Goal: Task Accomplishment & Management: Manage account settings

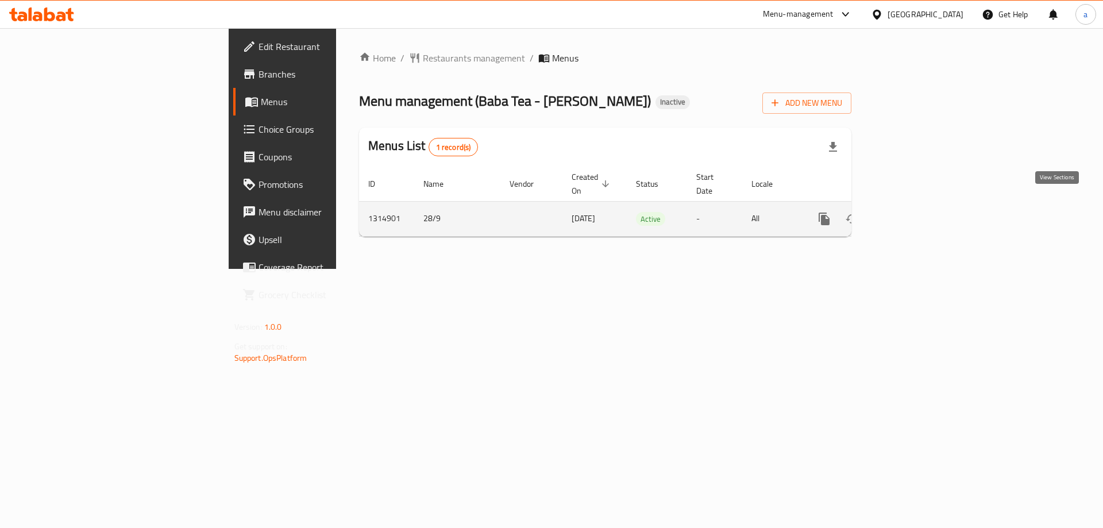
click at [914, 212] on icon "enhanced table" at bounding box center [907, 219] width 14 height 14
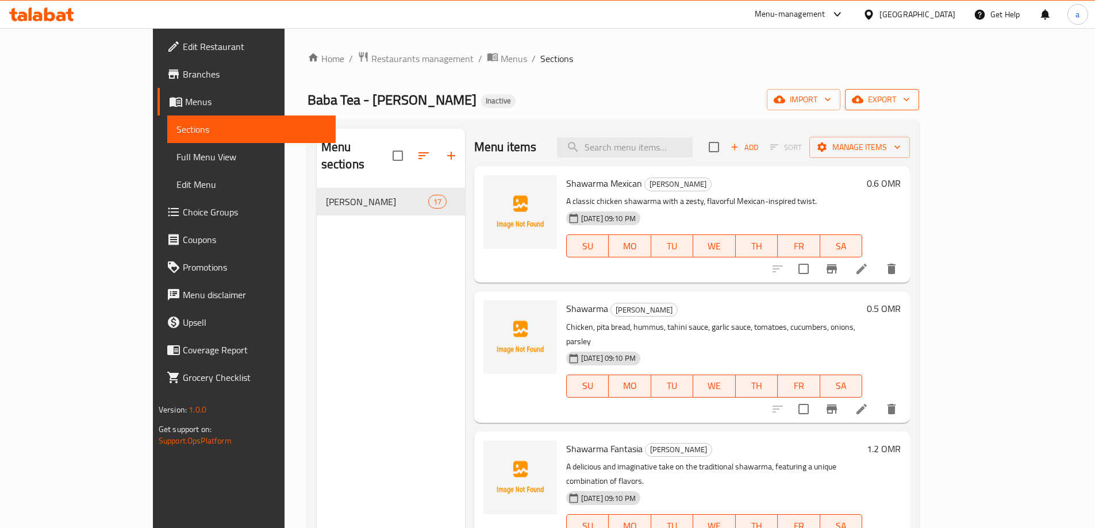
click at [910, 98] on span "export" at bounding box center [882, 100] width 56 height 14
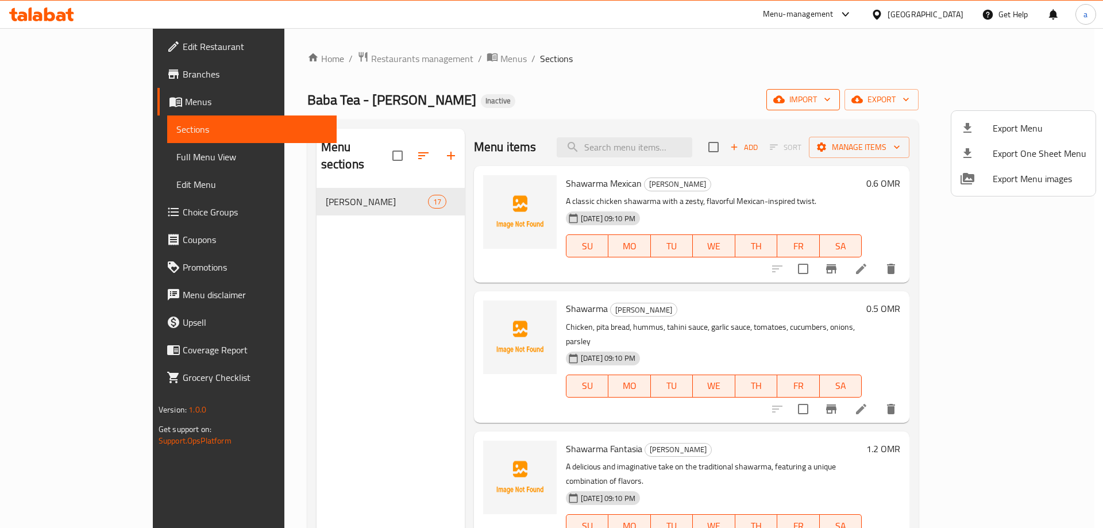
click at [993, 100] on div at bounding box center [551, 264] width 1103 height 528
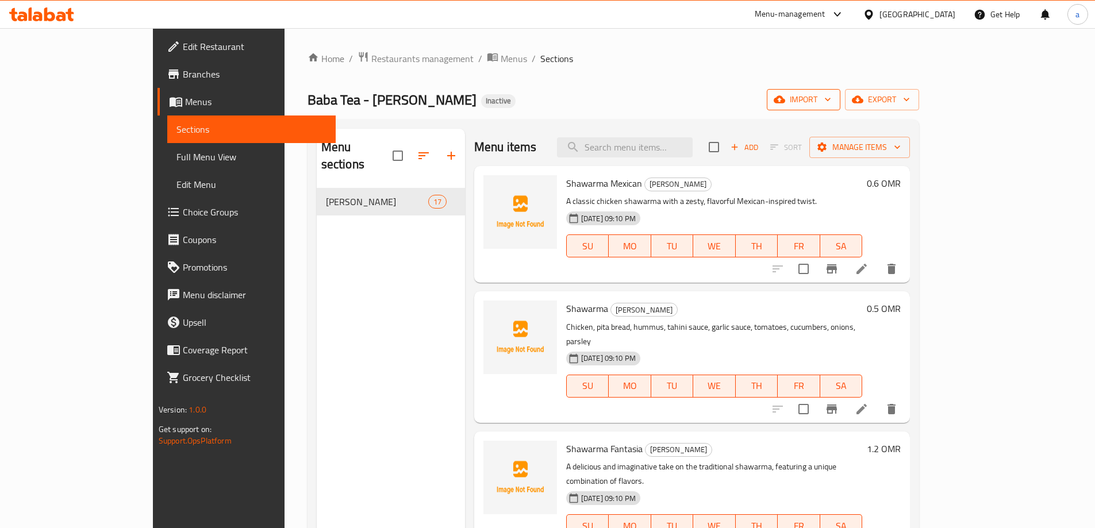
click at [831, 98] on span "import" at bounding box center [803, 100] width 55 height 14
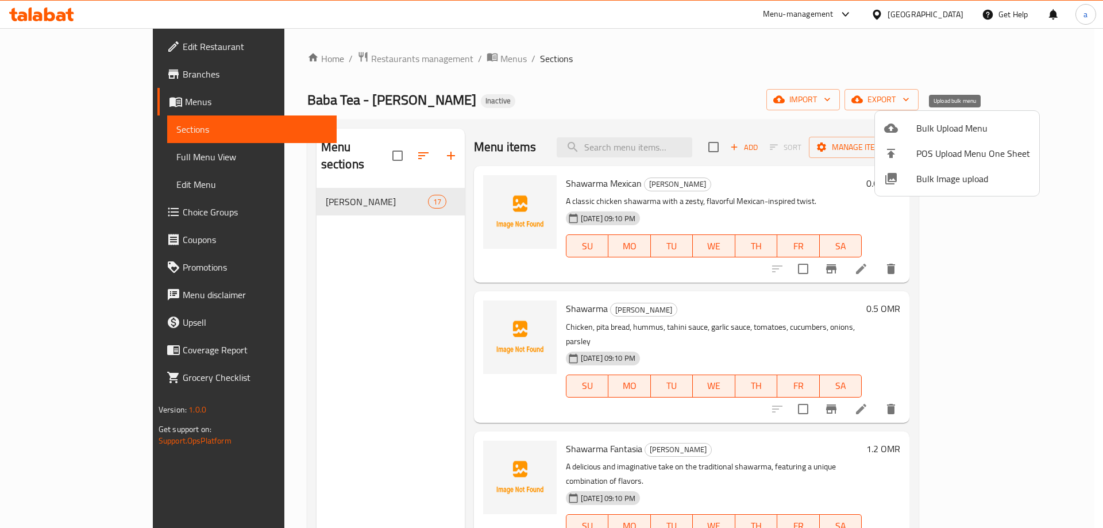
click at [957, 128] on span "Bulk Upload Menu" at bounding box center [974, 128] width 114 height 14
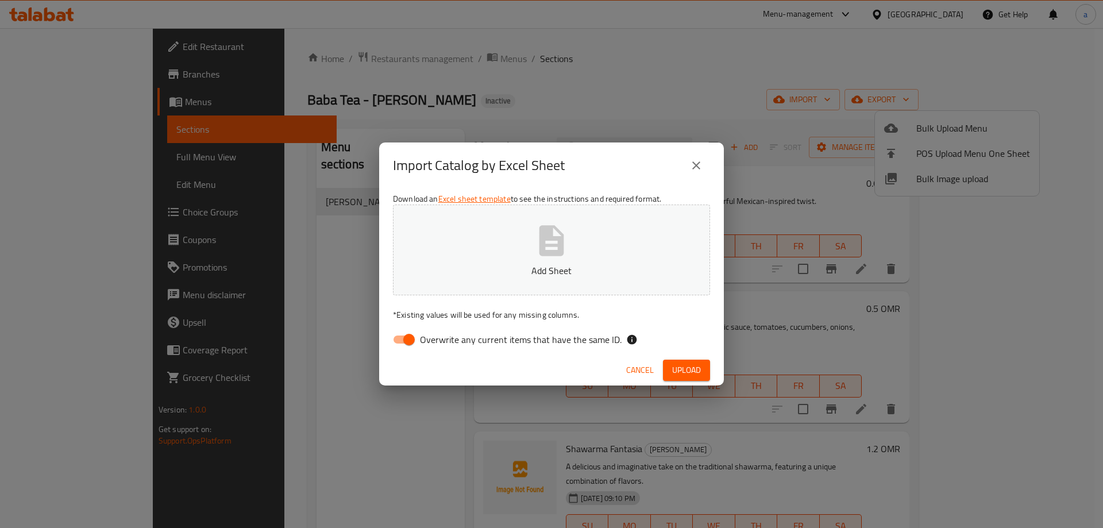
click at [595, 230] on button "Add Sheet" at bounding box center [551, 250] width 317 height 91
drag, startPoint x: 397, startPoint y: 325, endPoint x: 403, endPoint y: 333, distance: 9.4
click at [402, 331] on div "Download an Excel sheet template to see the instructions and required format. z…" at bounding box center [551, 271] width 345 height 167
click at [403, 333] on input "Overwrite any current items that have the same ID." at bounding box center [409, 340] width 66 height 22
checkbox input "false"
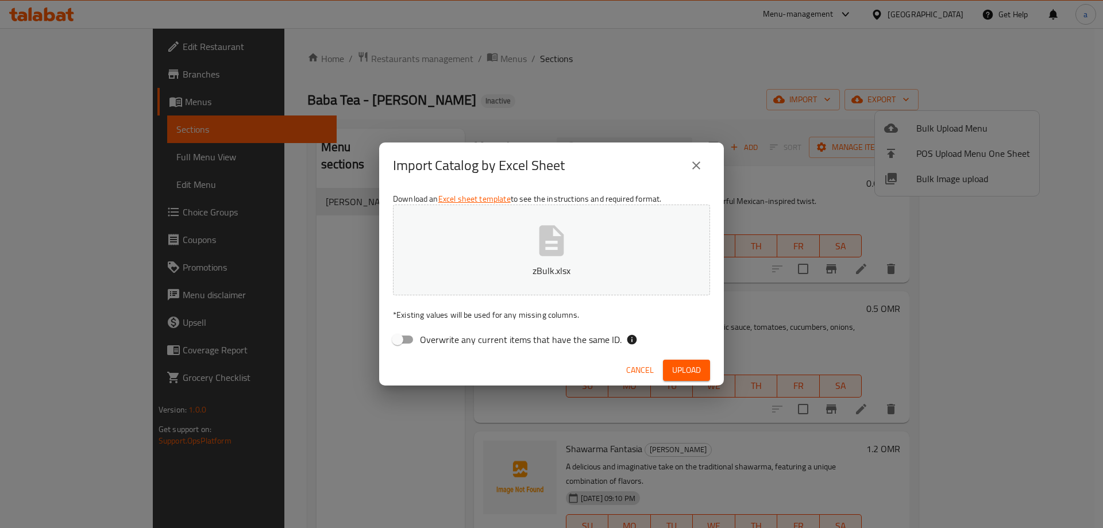
click at [676, 371] on span "Upload" at bounding box center [686, 370] width 29 height 14
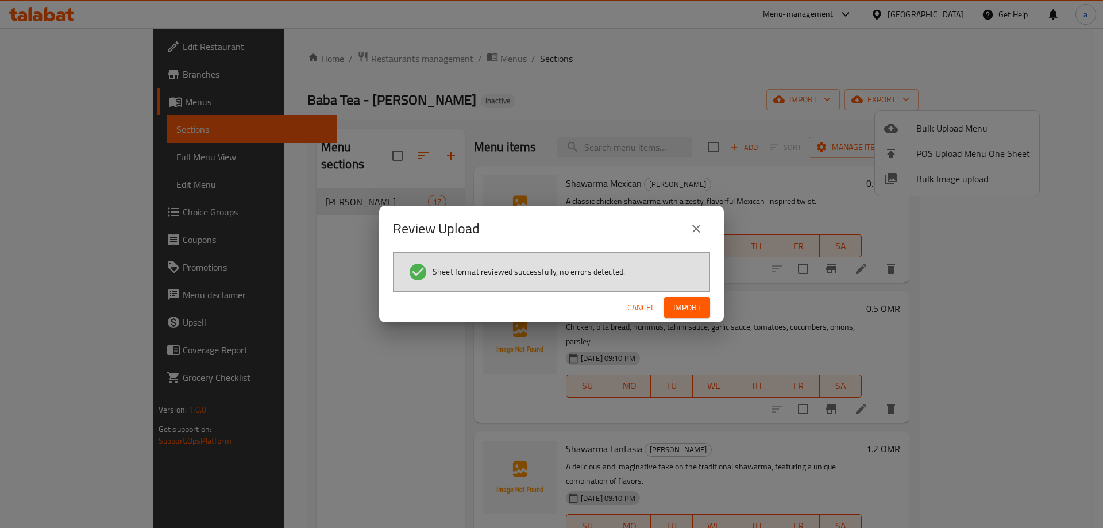
click at [700, 306] on span "Import" at bounding box center [687, 308] width 28 height 14
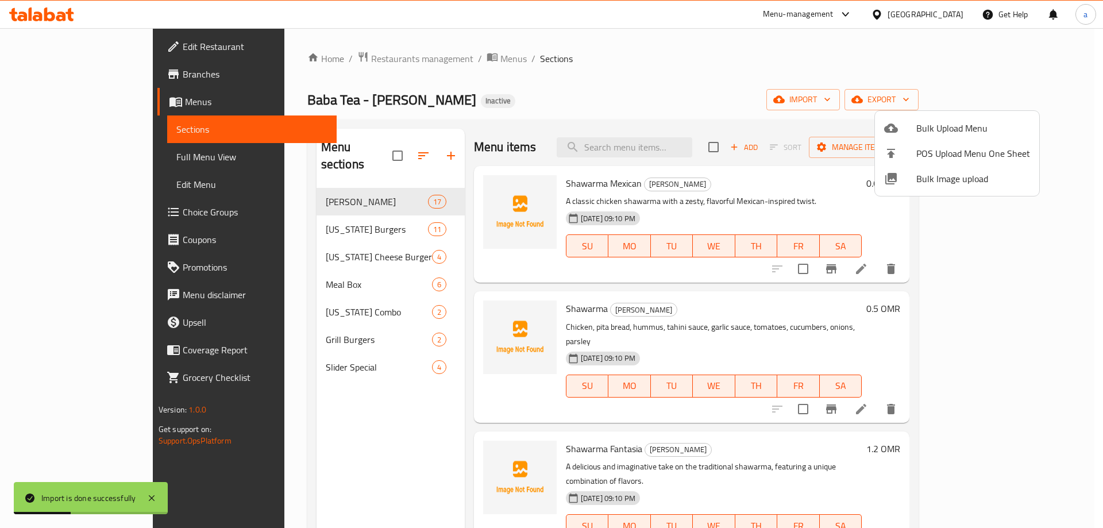
click at [74, 160] on div at bounding box center [551, 264] width 1103 height 528
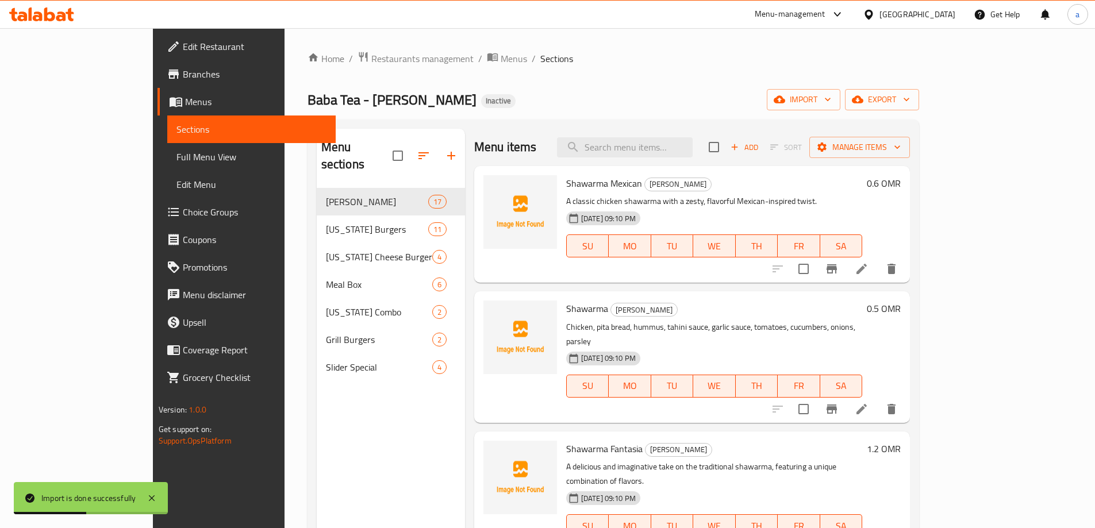
click at [176, 159] on span "Full Menu View" at bounding box center [251, 157] width 150 height 14
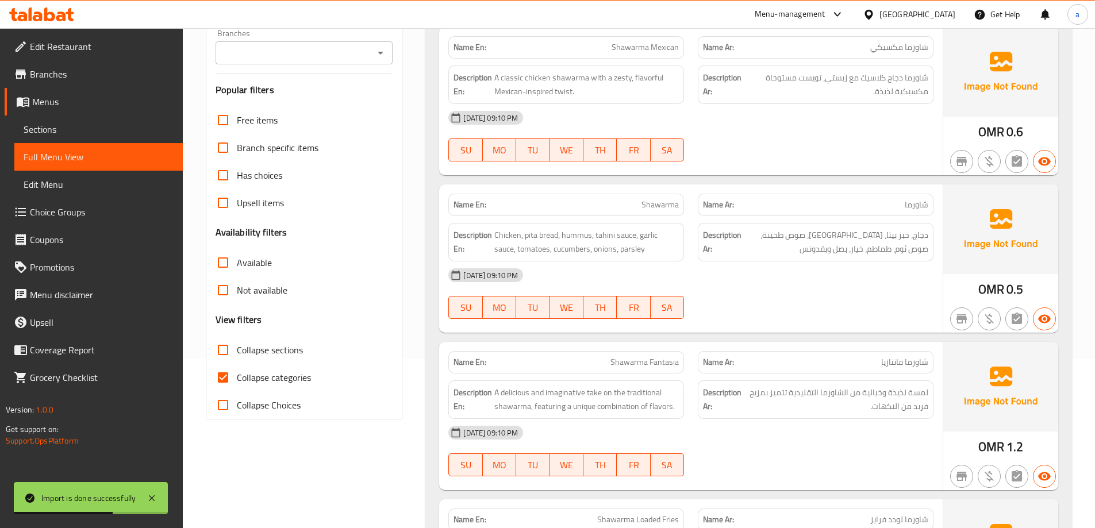
scroll to position [172, 0]
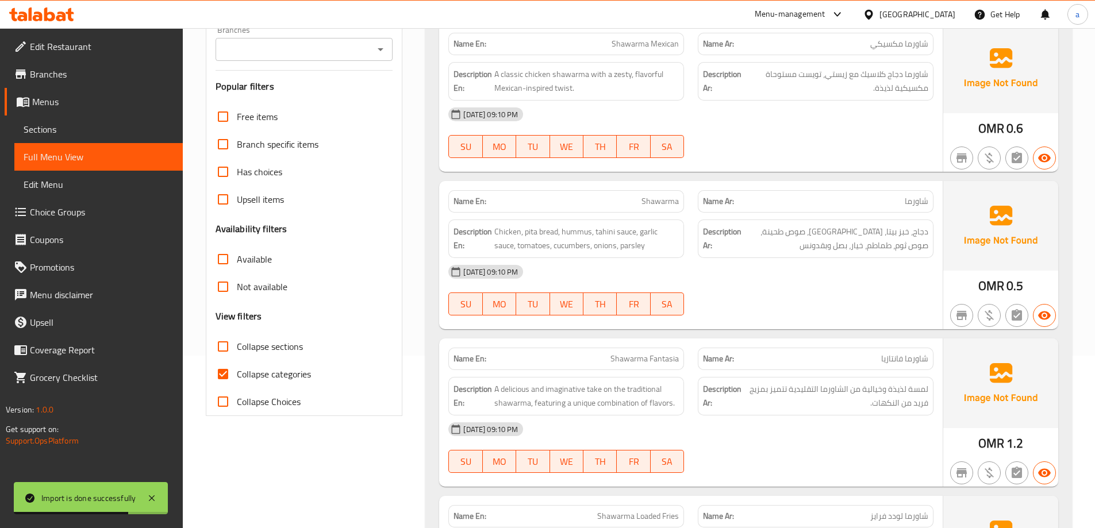
click at [286, 371] on span "Collapse categories" at bounding box center [274, 374] width 74 height 14
click at [237, 371] on input "Collapse categories" at bounding box center [223, 374] width 28 height 28
checkbox input "false"
click at [261, 346] on span "Collapse sections" at bounding box center [270, 347] width 66 height 14
click at [237, 346] on input "Collapse sections" at bounding box center [223, 347] width 28 height 28
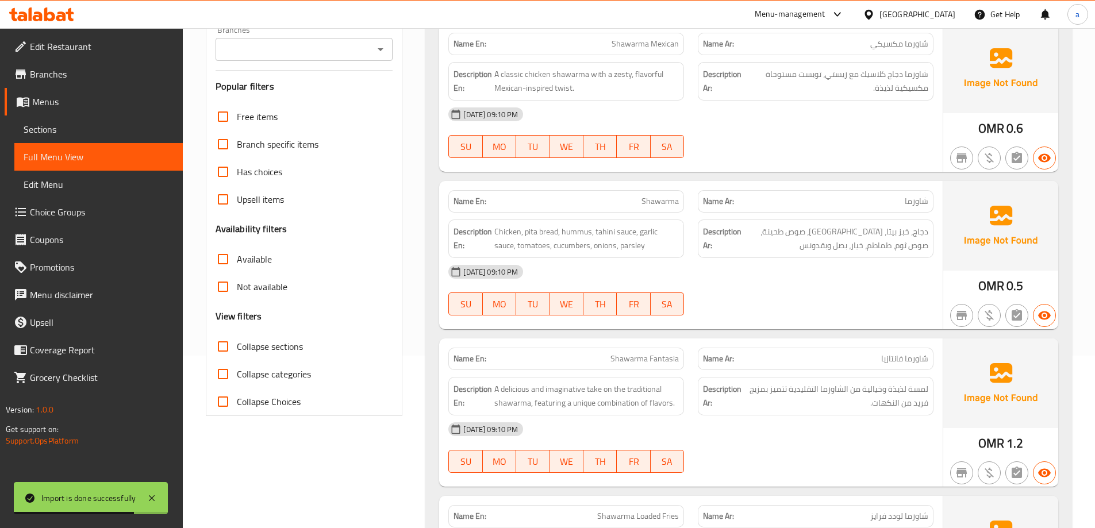
checkbox input "true"
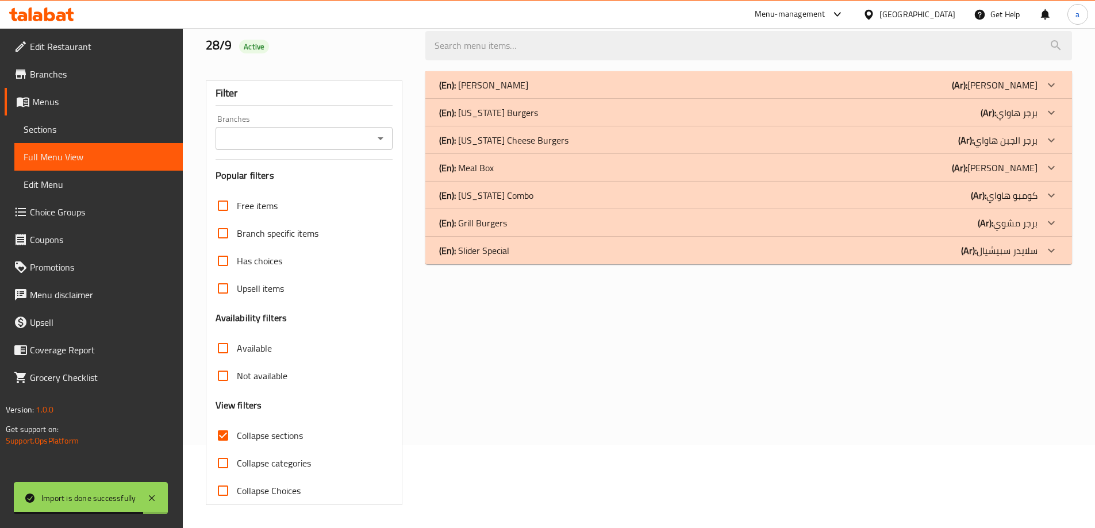
scroll to position [83, 0]
click at [485, 251] on p "(En): Slider Special" at bounding box center [474, 251] width 70 height 14
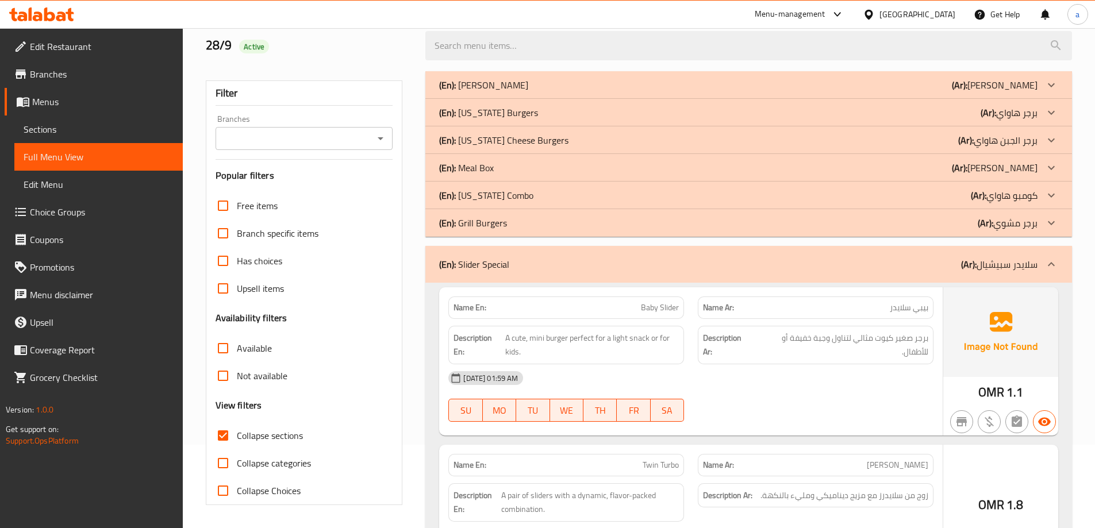
click at [480, 221] on p "(En): Grill Burgers" at bounding box center [473, 223] width 68 height 14
click at [489, 188] on p "(En): [US_STATE] Combo" at bounding box center [486, 195] width 94 height 14
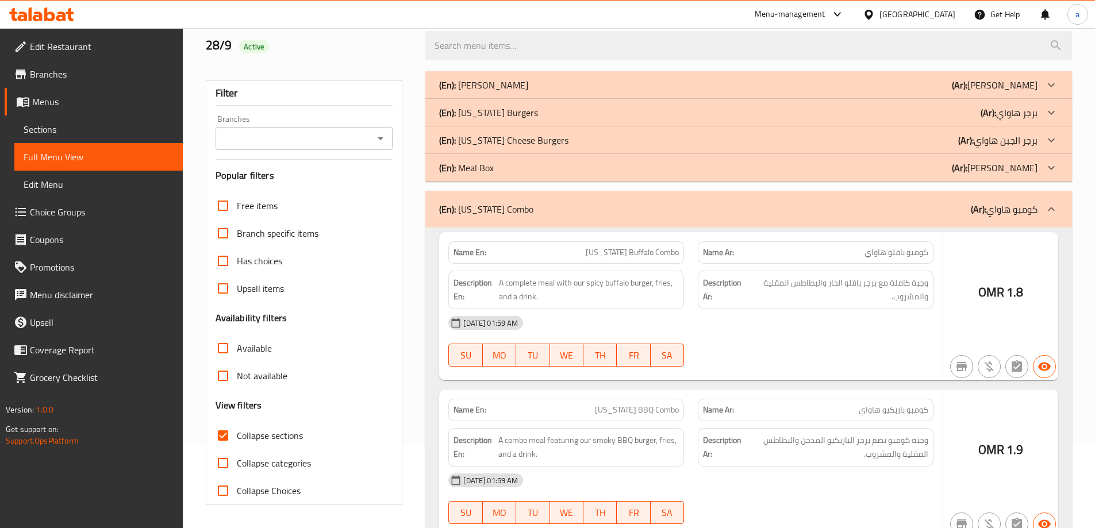
click at [485, 170] on p "(En): Meal Box" at bounding box center [466, 168] width 55 height 14
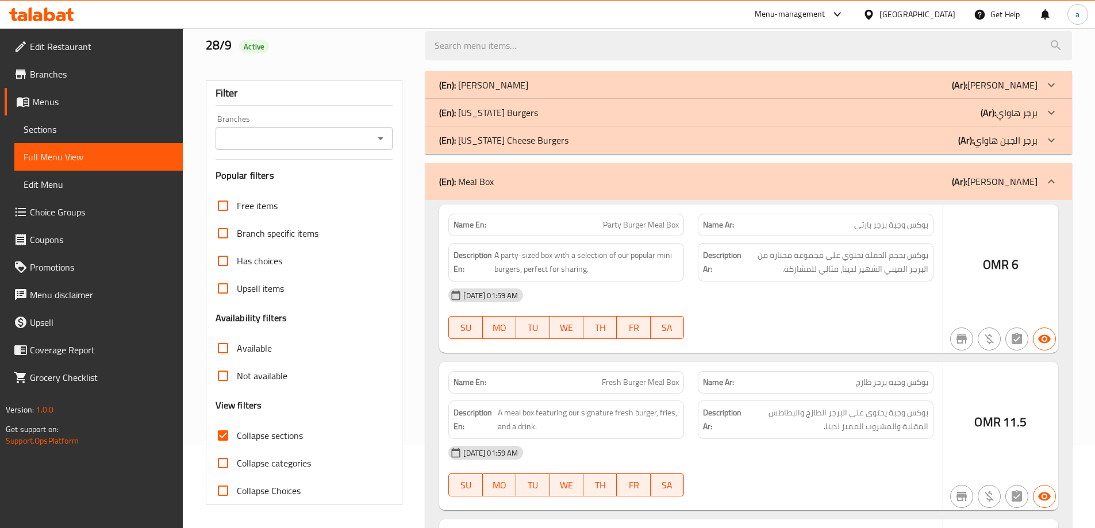
click at [494, 140] on p "(En): [US_STATE] Cheese Burgers" at bounding box center [503, 140] width 129 height 14
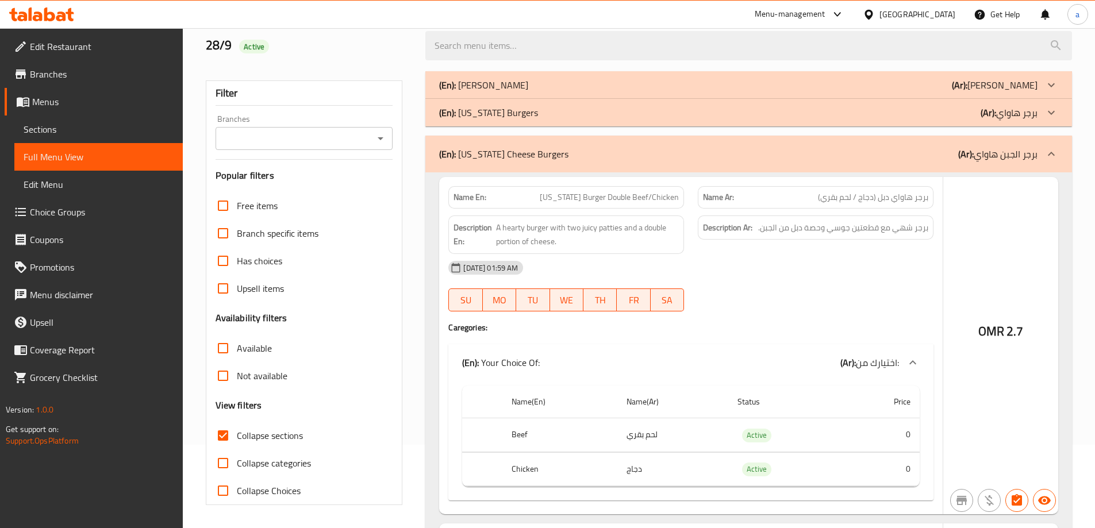
click at [499, 122] on div "(En): [US_STATE] Burgers (Ar): برجر هاواي" at bounding box center [748, 113] width 646 height 28
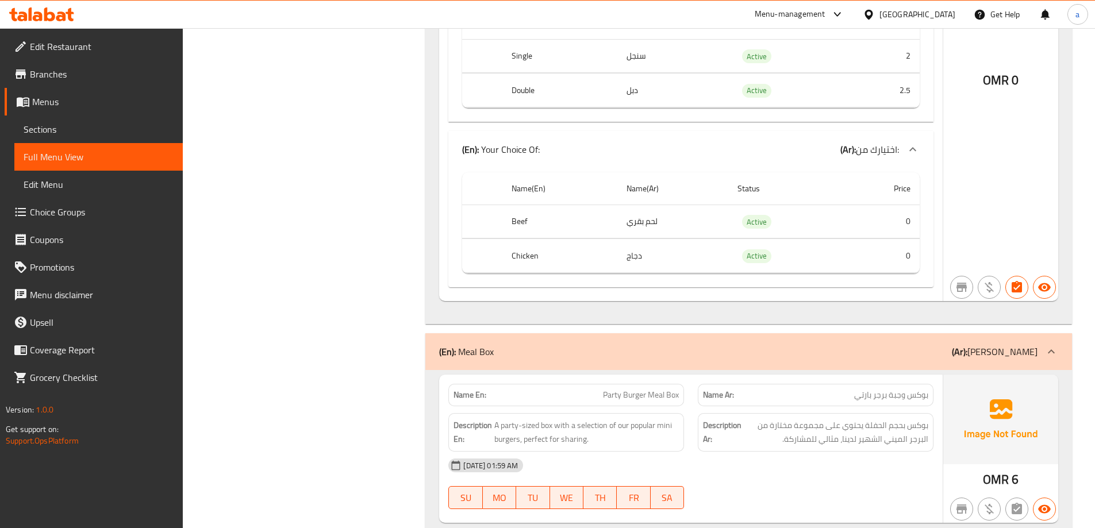
scroll to position [6170, 0]
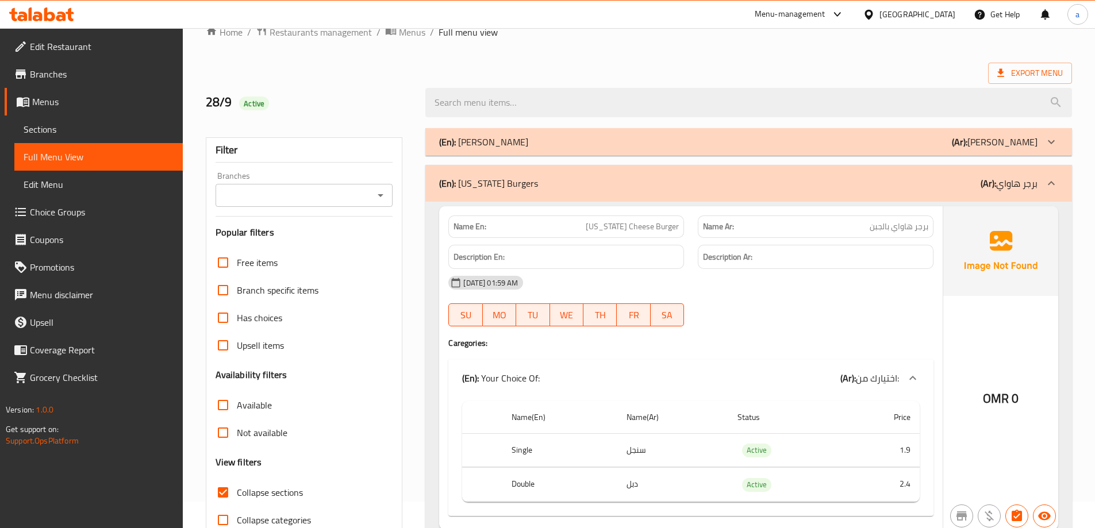
scroll to position [0, 0]
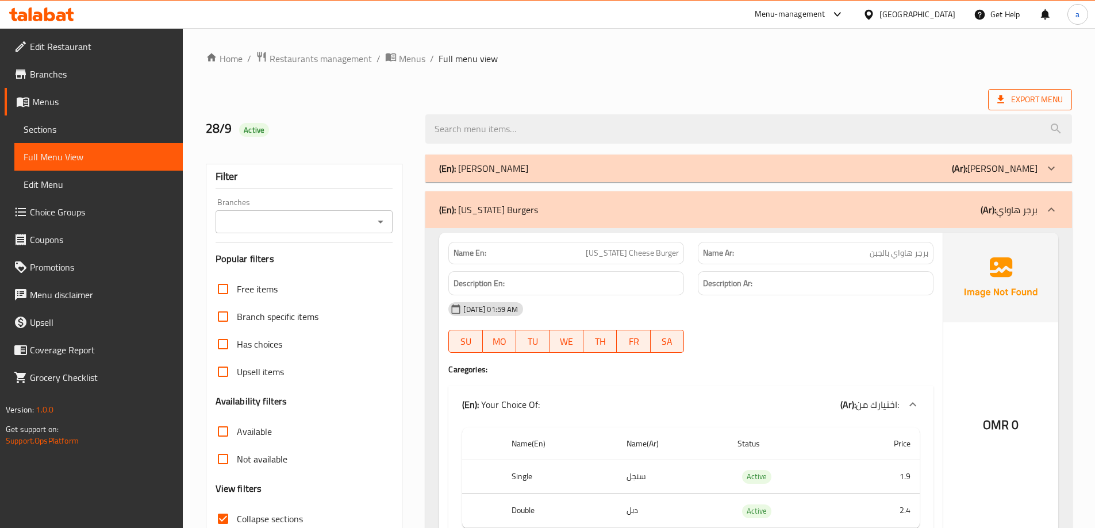
click at [1051, 108] on span "Export Menu" at bounding box center [1030, 99] width 84 height 21
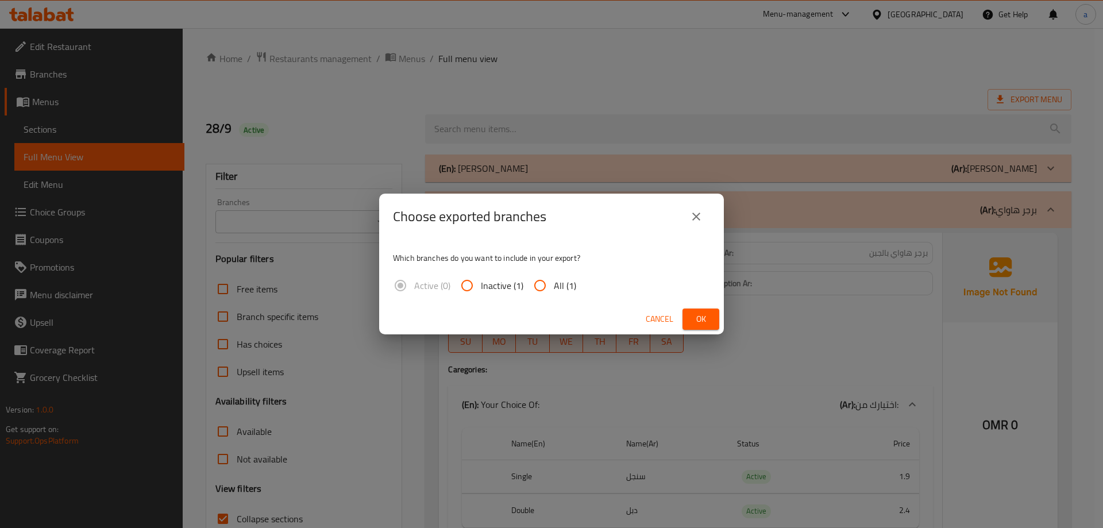
click at [552, 284] on input "All (1)" at bounding box center [540, 286] width 28 height 28
radio input "true"
click at [703, 323] on span "Ok" at bounding box center [701, 319] width 18 height 14
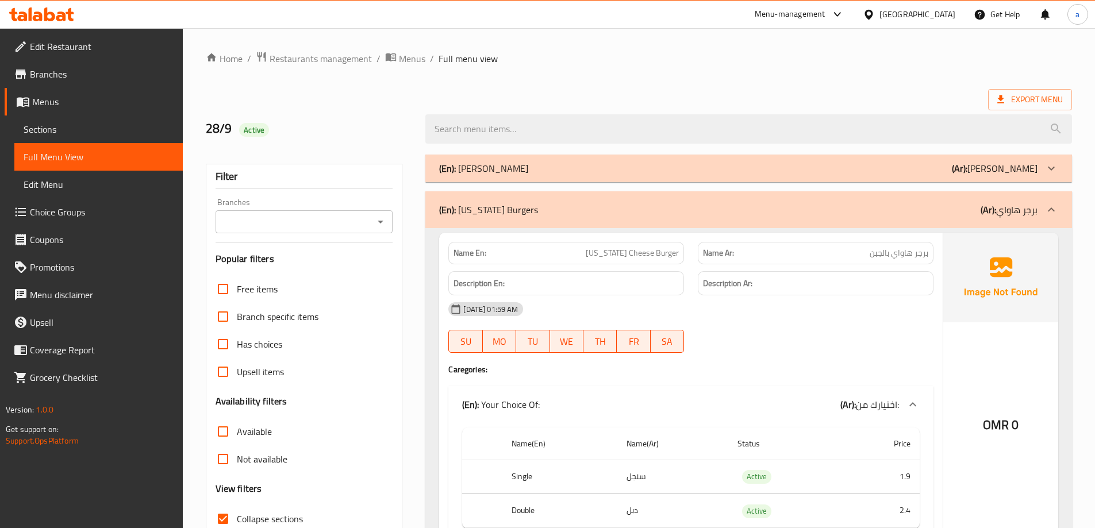
drag, startPoint x: 67, startPoint y: 120, endPoint x: 3, endPoint y: 174, distance: 83.5
click at [67, 120] on link "Sections" at bounding box center [98, 130] width 168 height 28
